Goal: Task Accomplishment & Management: Use online tool/utility

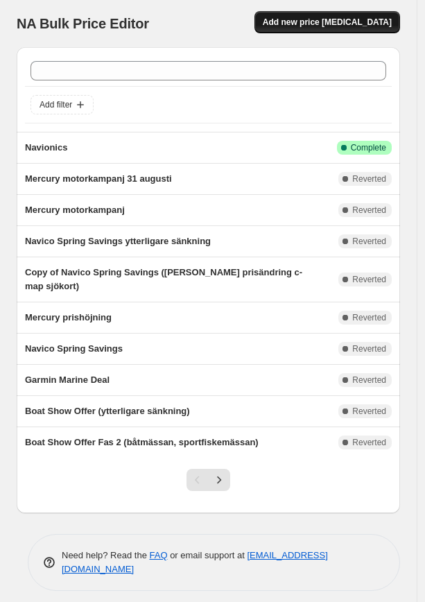
click at [371, 22] on span "Add new price [MEDICAL_DATA]" at bounding box center [327, 22] width 129 height 11
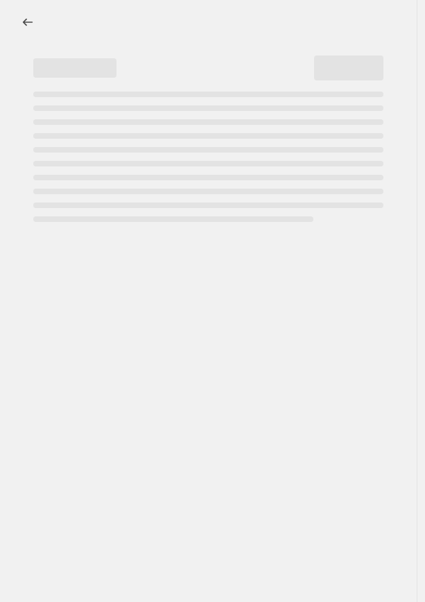
select select "percentage"
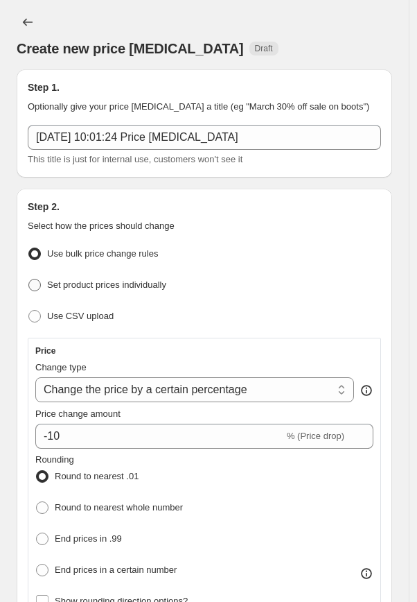
click at [153, 282] on span "Set product prices individually" at bounding box center [106, 284] width 119 height 10
click at [29, 279] on input "Set product prices individually" at bounding box center [28, 279] width 1 height 1
radio input "true"
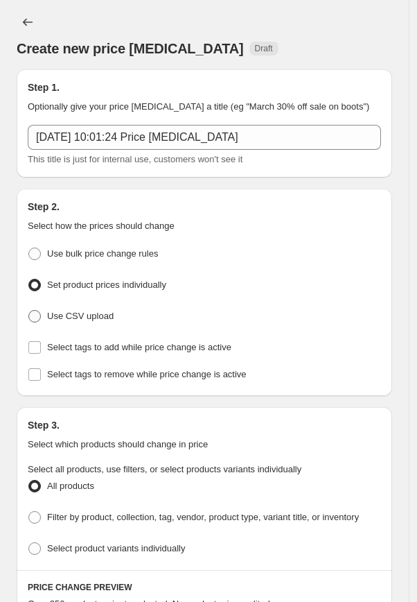
click at [89, 311] on span "Use CSV upload" at bounding box center [80, 316] width 67 height 10
click at [29, 311] on input "Use CSV upload" at bounding box center [28, 310] width 1 height 1
radio input "true"
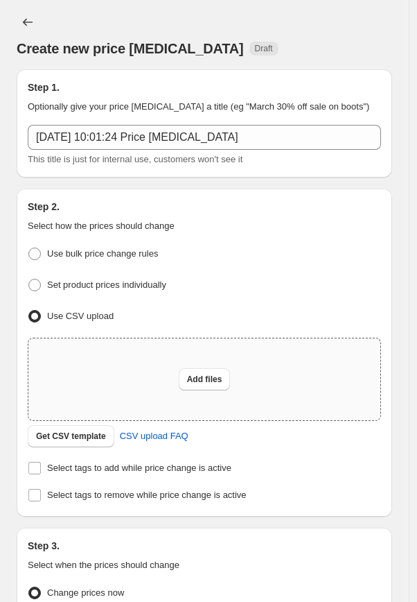
scroll to position [122, 0]
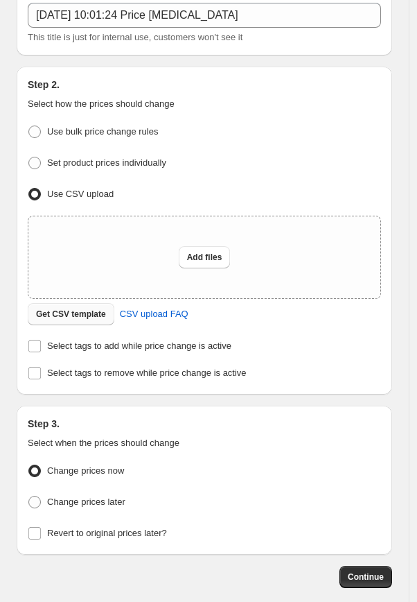
click at [98, 314] on span "Get CSV template" at bounding box center [71, 314] width 70 height 11
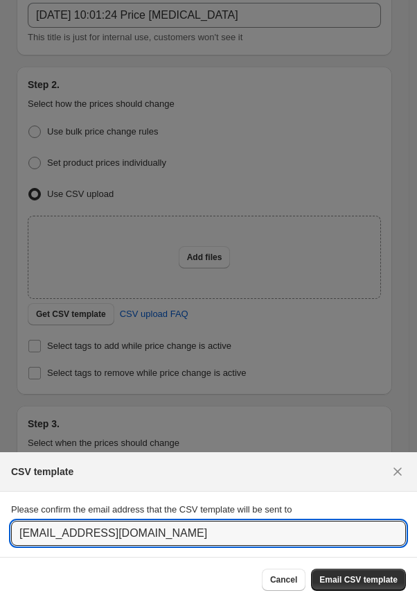
drag, startPoint x: 39, startPoint y: 534, endPoint x: -26, endPoint y: 532, distance: 64.5
click at [0, 532] on html "Home Settings Plans Skip to content Create new price [MEDICAL_DATA]. This page …" at bounding box center [208, 301] width 417 height 602
type input "[EMAIL_ADDRESS][DOMAIN_NAME]"
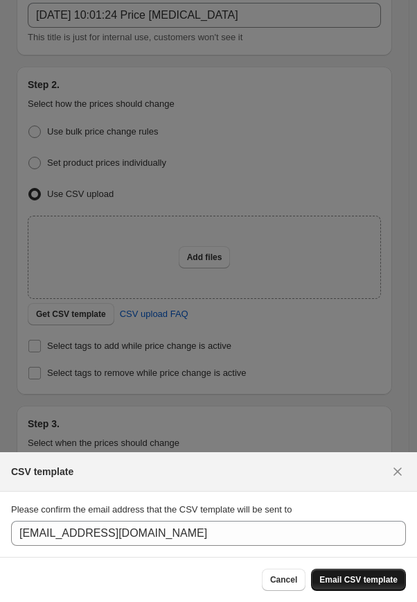
click at [340, 583] on span "Email CSV template" at bounding box center [359, 579] width 78 height 11
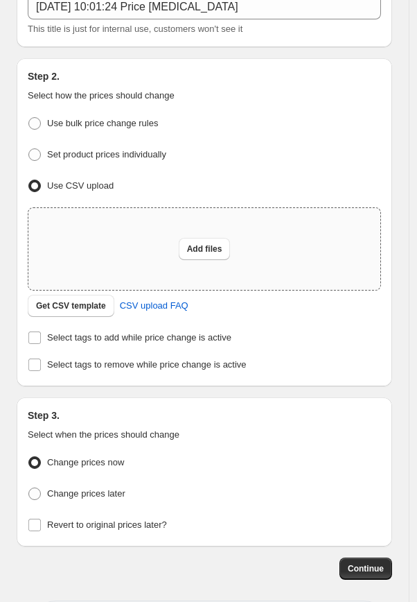
scroll to position [153, 0]
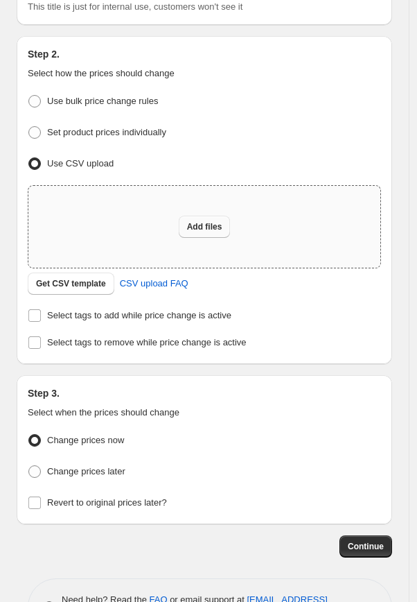
click at [207, 233] on button "Add files" at bounding box center [205, 227] width 52 height 22
type input "C:\fakepath\Bulk-price-navico.numbers"
click at [213, 227] on span "Add files" at bounding box center [204, 226] width 35 height 11
type input "C:\fakepath\csv_template_user_23110.csv"
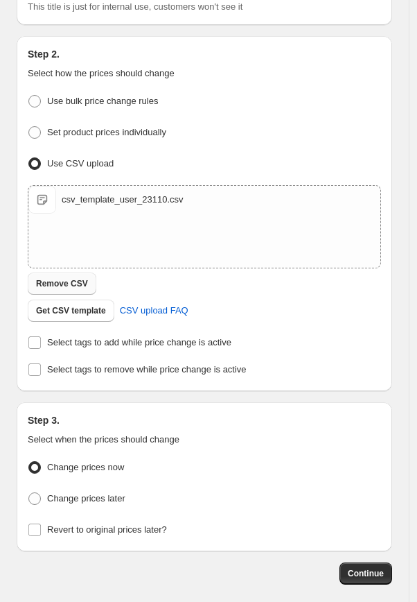
click at [80, 275] on button "Remove CSV" at bounding box center [62, 284] width 69 height 22
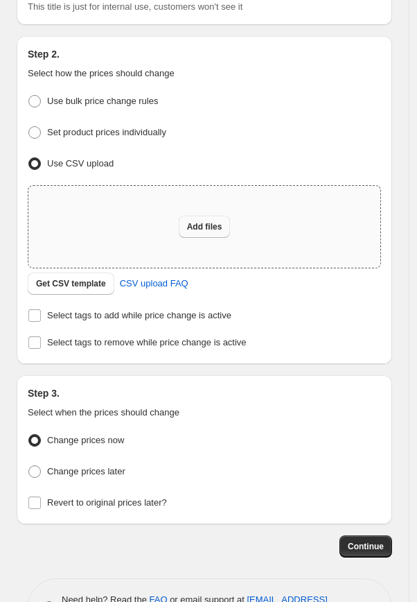
click at [202, 227] on span "Add files" at bounding box center [204, 226] width 35 height 11
type input "C:\fakepath\Bulk-price-navico.csv"
click at [205, 223] on span "Add files" at bounding box center [204, 226] width 35 height 11
type input "C:\fakepath\Bulk-price-navico-test.csv"
click at [205, 225] on span "Add files" at bounding box center [204, 226] width 35 height 11
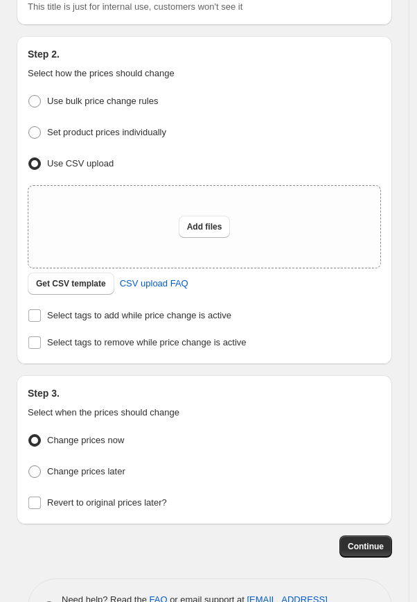
type input "C:\fakepath\Bulk-price-navico-test.csv"
